Goal: Task Accomplishment & Management: Use online tool/utility

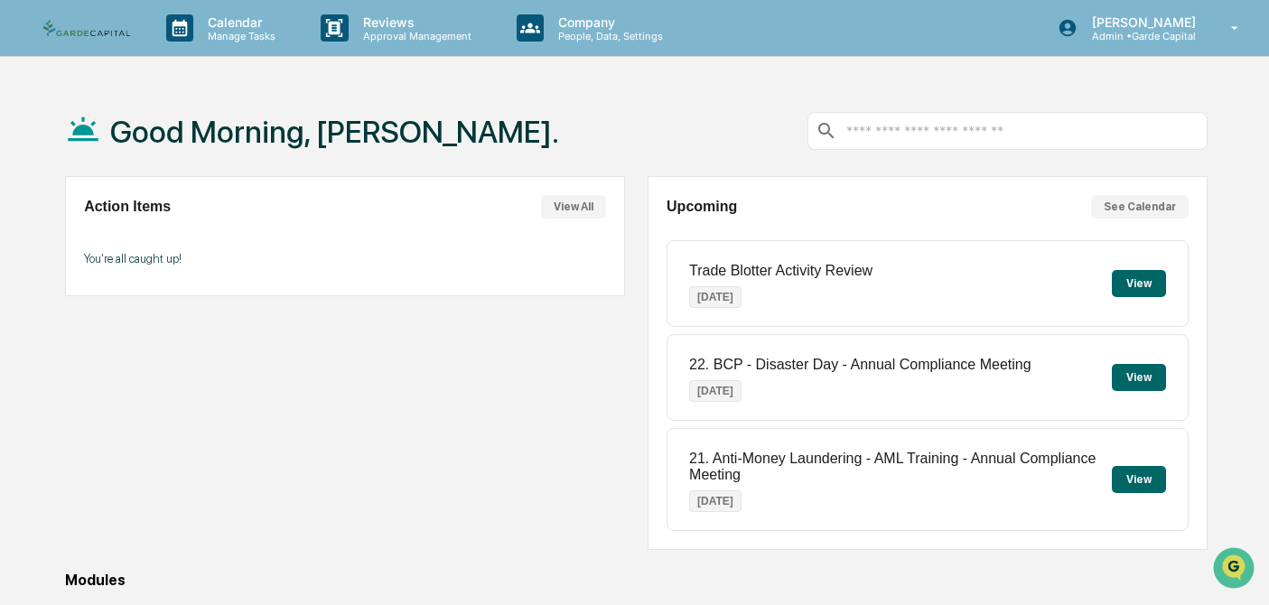
scroll to position [287, 0]
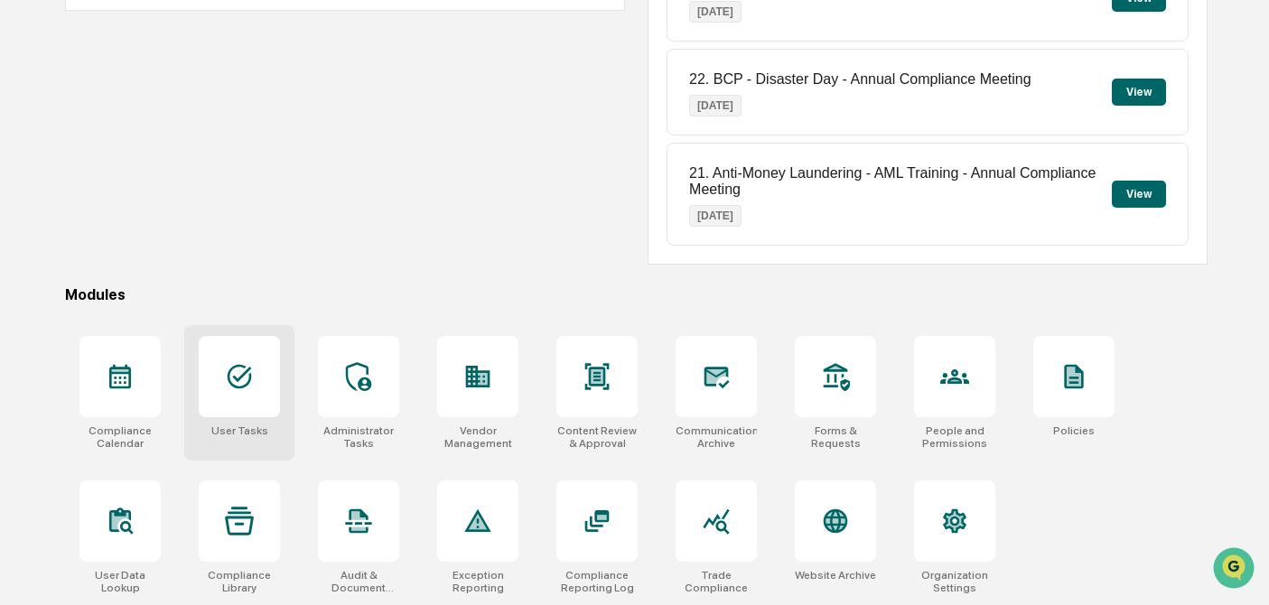
click at [263, 387] on div at bounding box center [239, 376] width 81 height 81
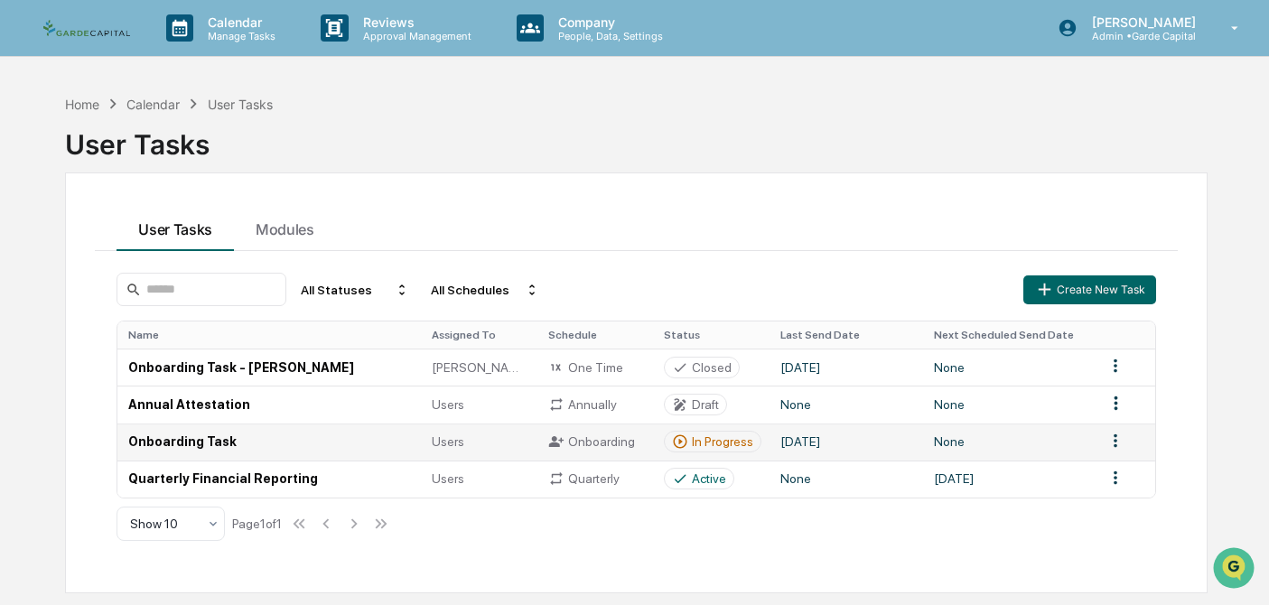
click at [192, 442] on td "Onboarding Task" at bounding box center [268, 442] width 303 height 37
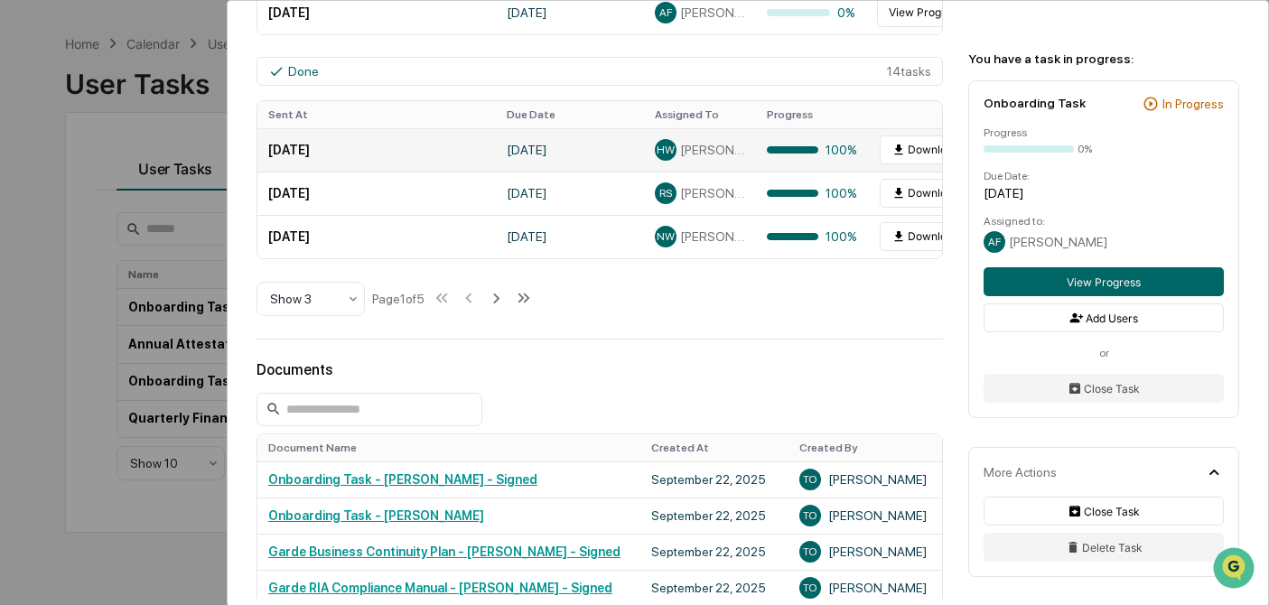
scroll to position [685, 0]
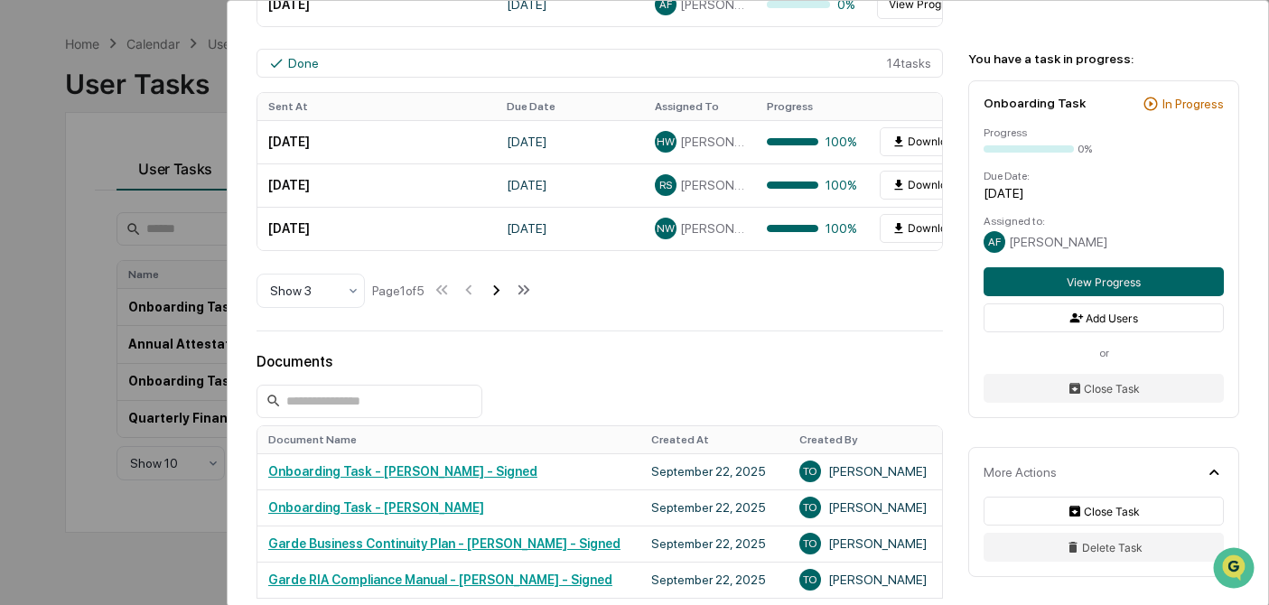
click at [503, 291] on icon at bounding box center [496, 290] width 20 height 20
click at [503, 291] on icon at bounding box center [498, 290] width 20 height 20
click at [503, 291] on icon at bounding box center [499, 290] width 20 height 20
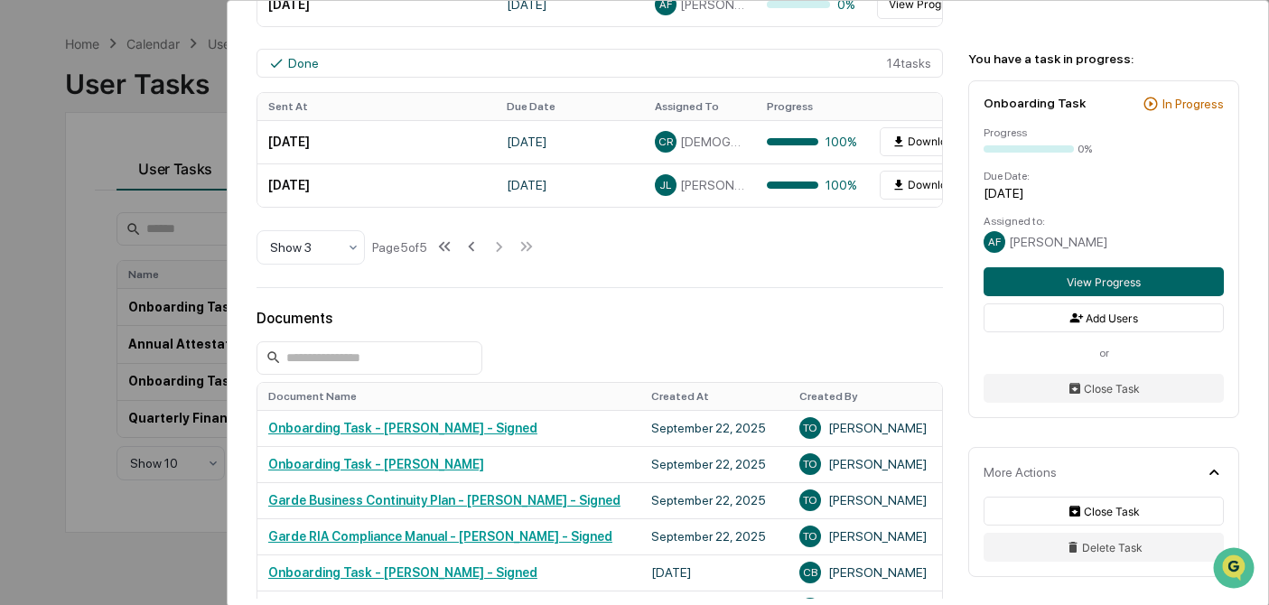
click at [503, 291] on div "User Tasks Onboarding Task Onboarding Task Active No description Details Assign…" at bounding box center [748, 152] width 1040 height 1688
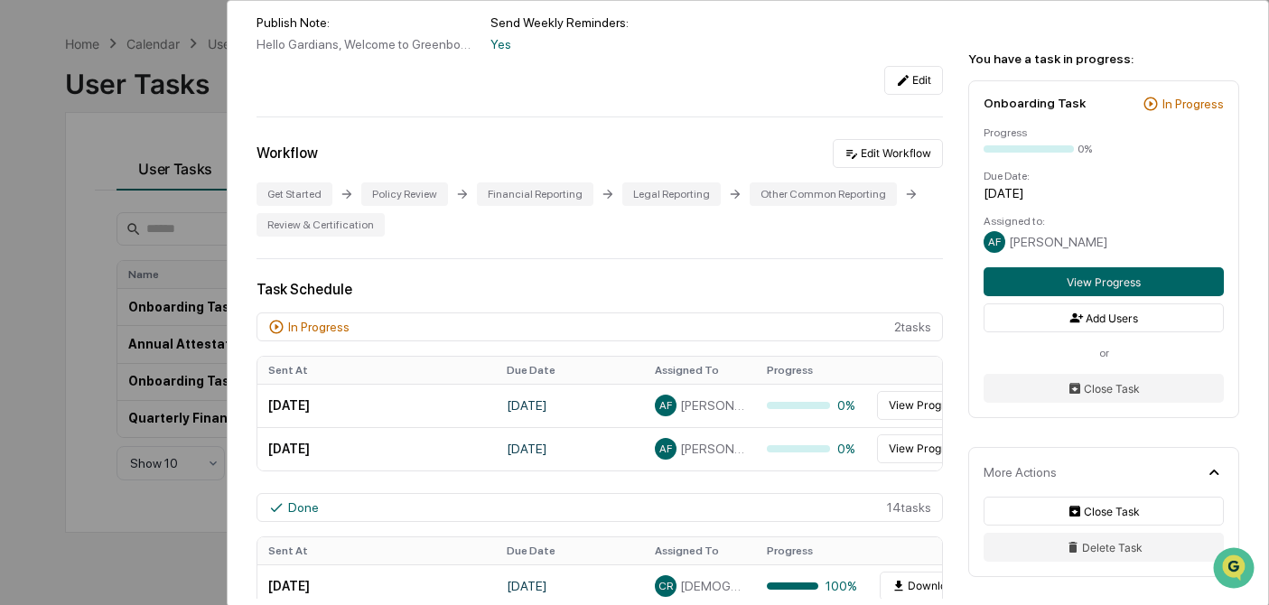
scroll to position [269, 0]
